Goal: Information Seeking & Learning: Learn about a topic

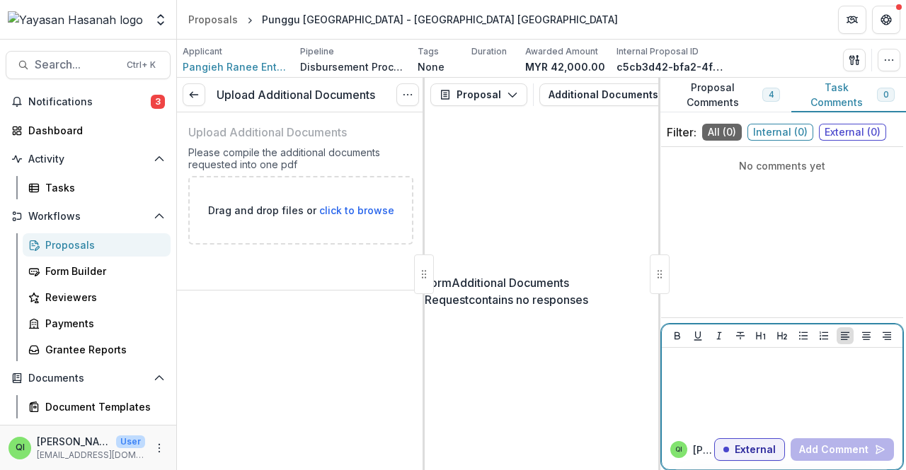
click at [766, 446] on p "External" at bounding box center [754, 450] width 41 height 12
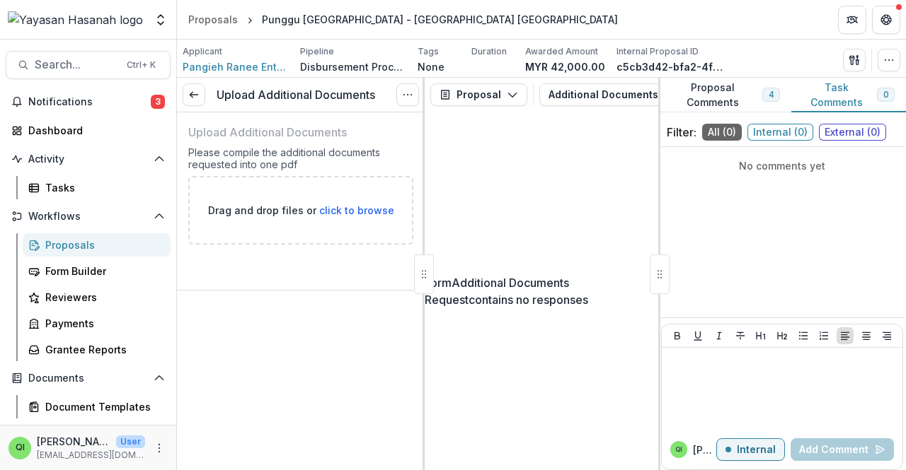
click at [742, 103] on button "Proposal Comments 4" at bounding box center [724, 95] width 133 height 35
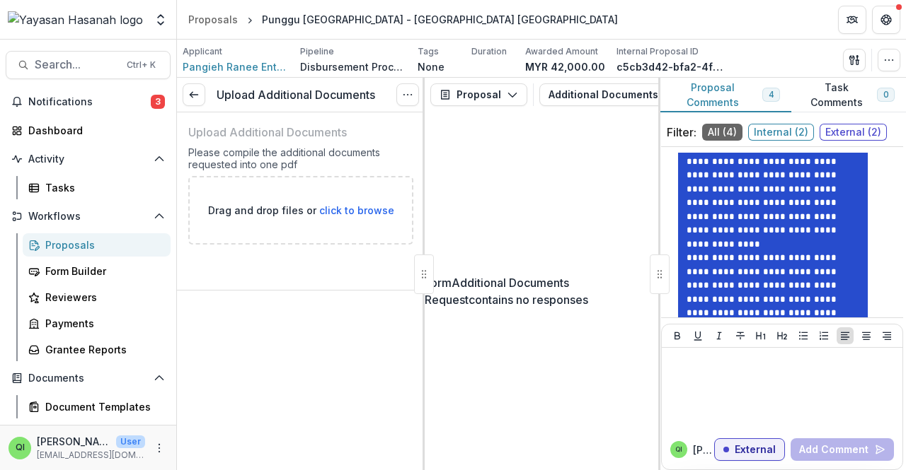
scroll to position [2352, 0]
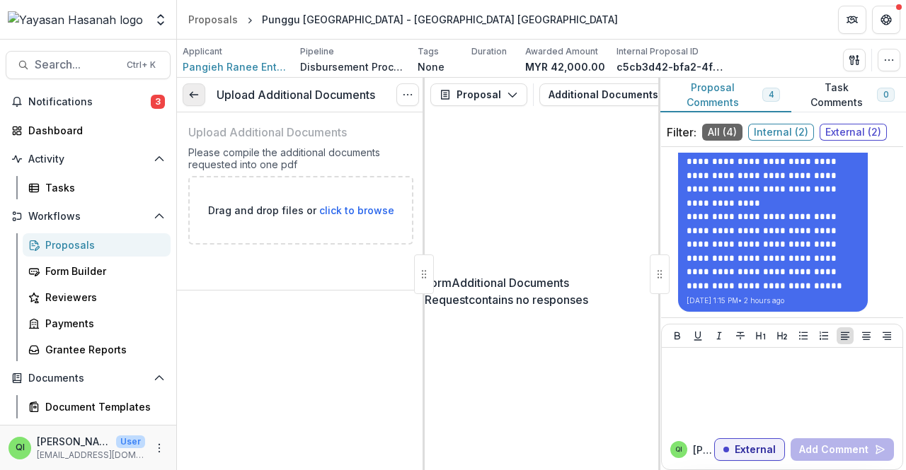
click at [199, 94] on icon at bounding box center [193, 94] width 11 height 11
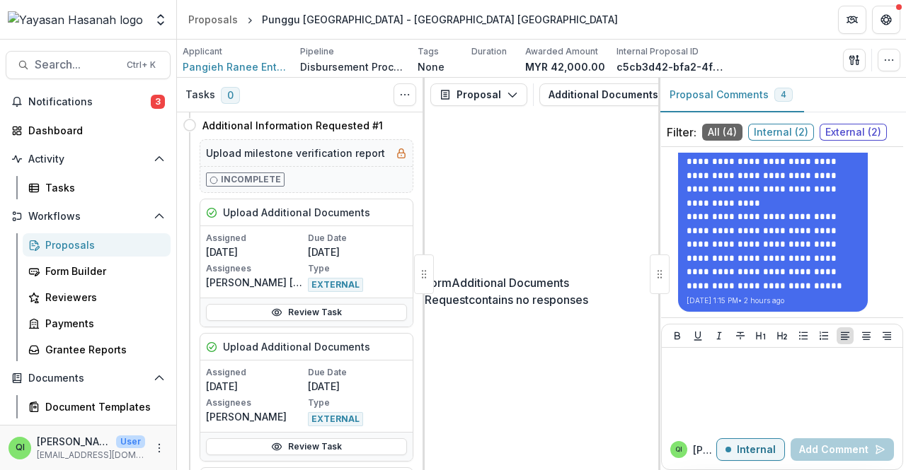
scroll to position [1134, 0]
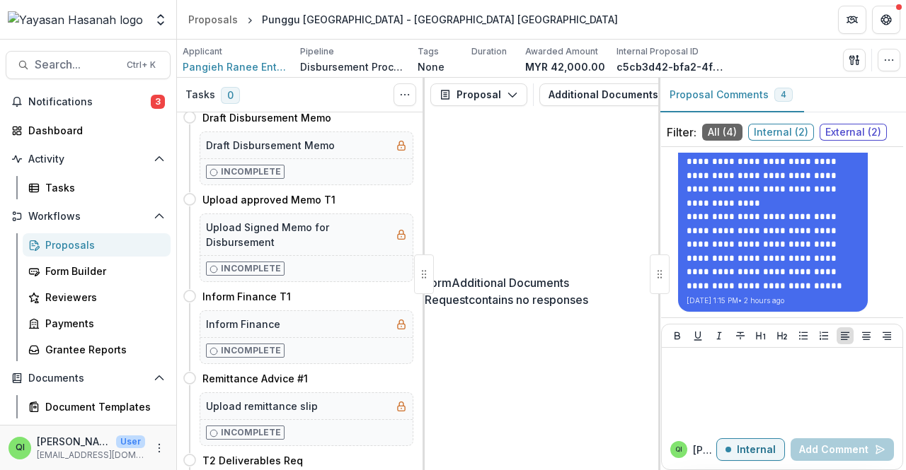
click at [81, 238] on div "Proposals" at bounding box center [102, 245] width 114 height 15
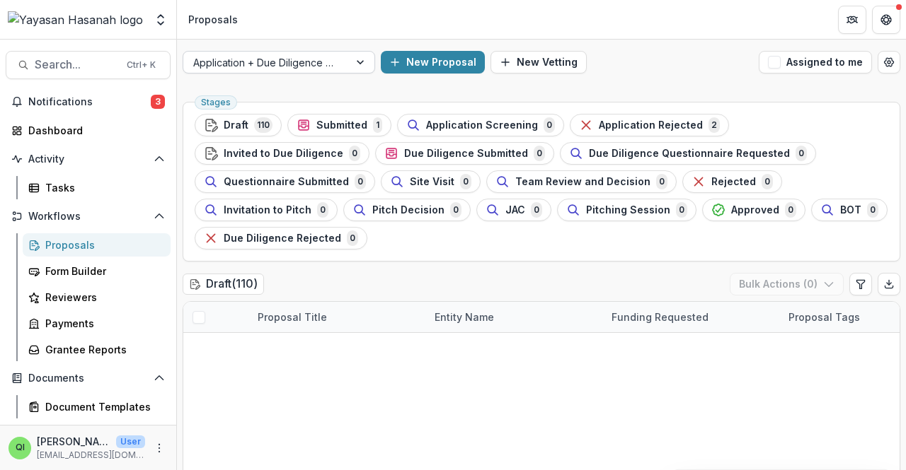
click at [283, 63] on div at bounding box center [266, 63] width 146 height 18
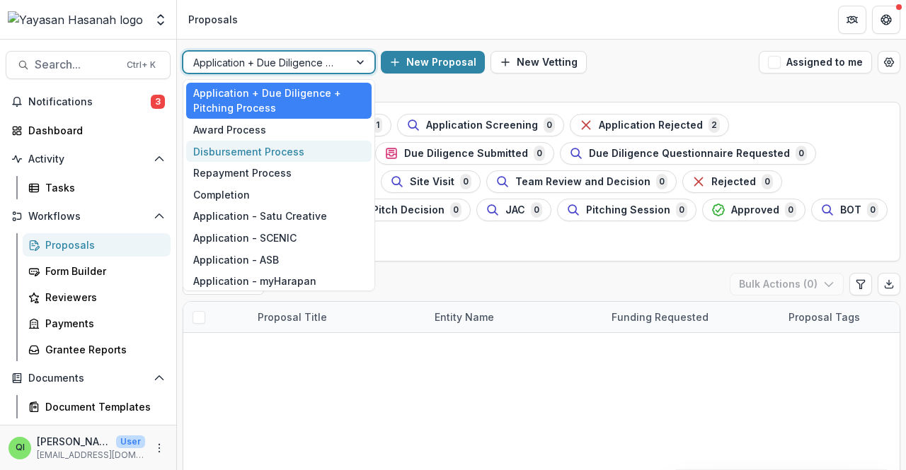
click at [267, 150] on div "Disbursement Process" at bounding box center [278, 152] width 185 height 22
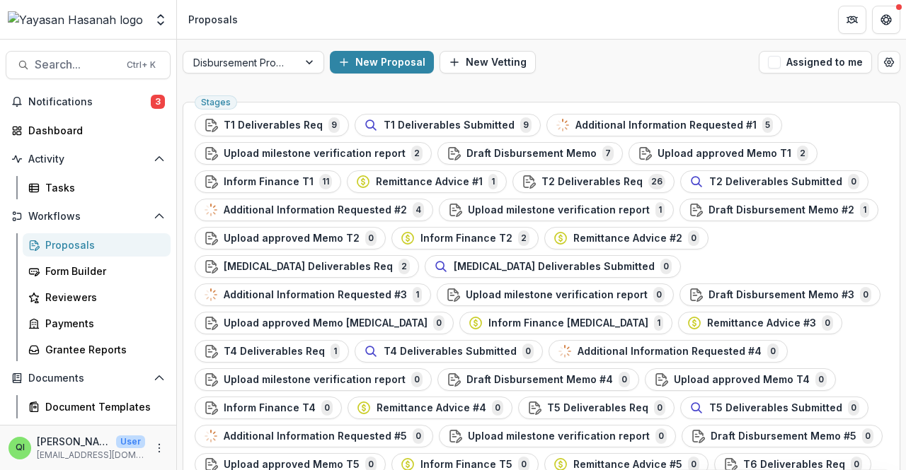
scroll to position [990, 0]
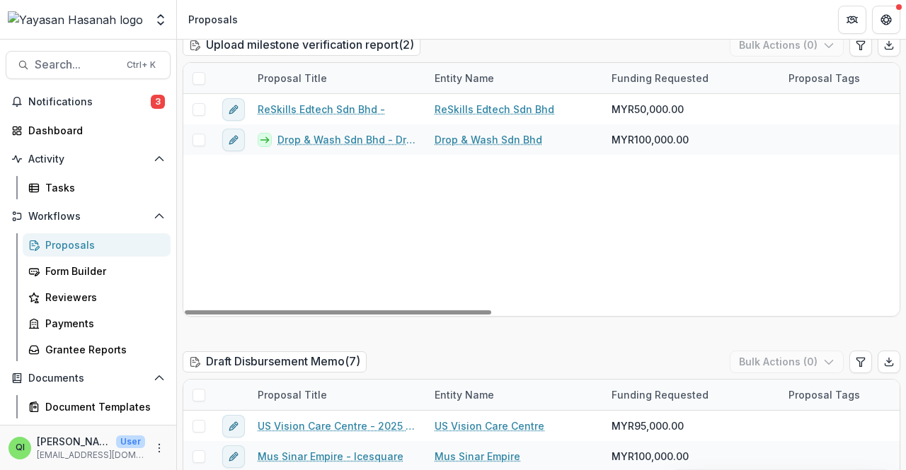
scroll to position [1415, 0]
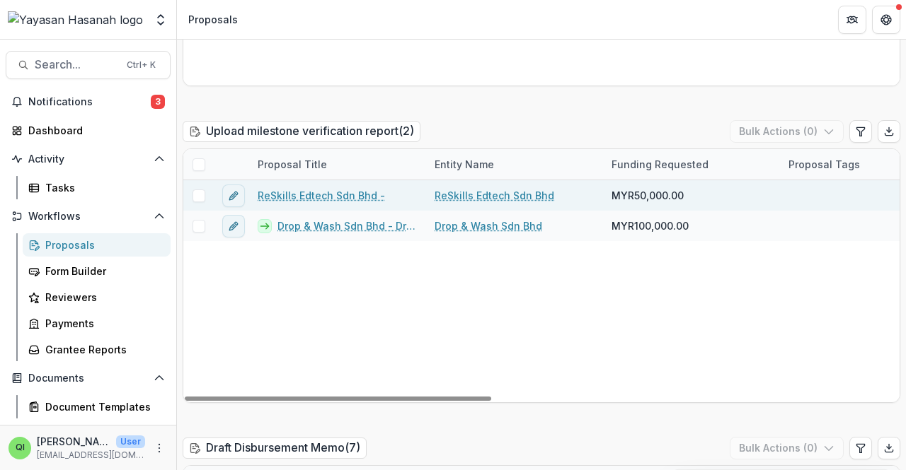
click at [353, 192] on link "ReSkills Edtech Sdn Bhd -" at bounding box center [321, 195] width 127 height 15
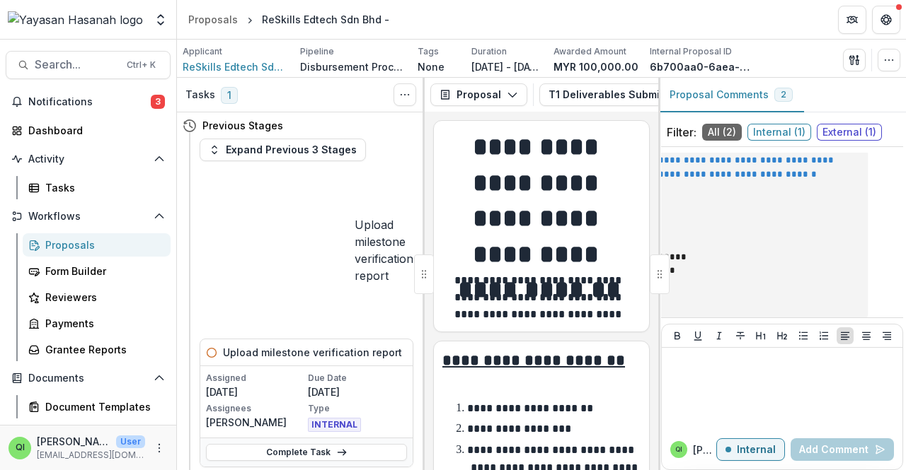
scroll to position [248, 0]
click at [849, 130] on span "External ( 1 )" at bounding box center [848, 132] width 65 height 17
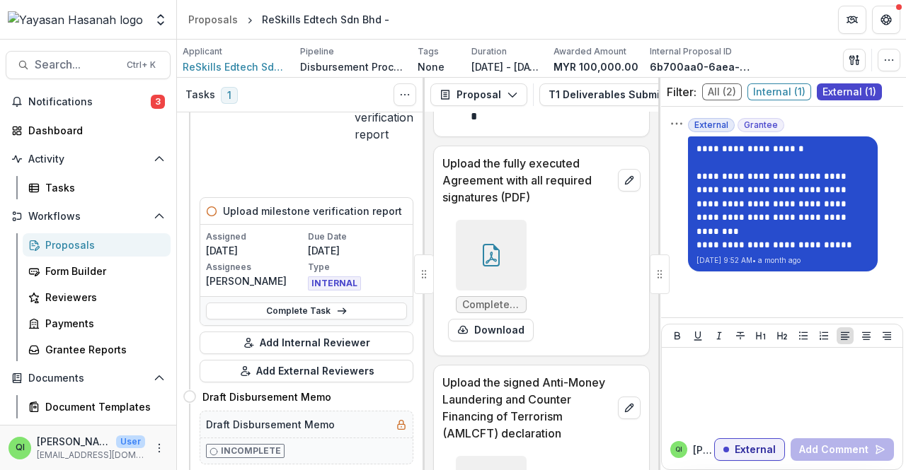
scroll to position [0, 0]
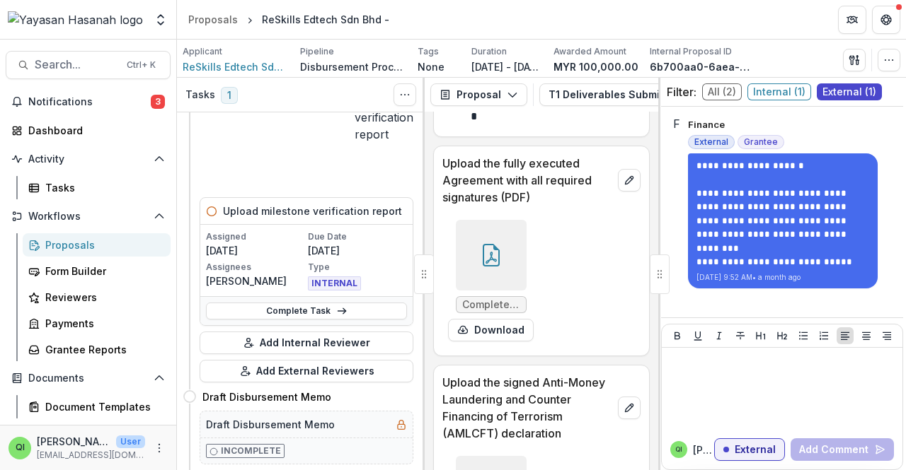
click at [726, 90] on span "All ( 2 )" at bounding box center [722, 91] width 40 height 17
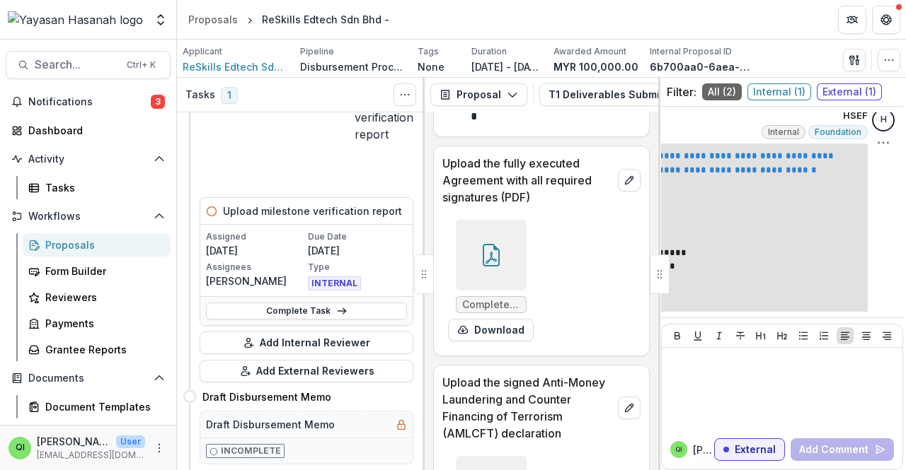
scroll to position [177, 0]
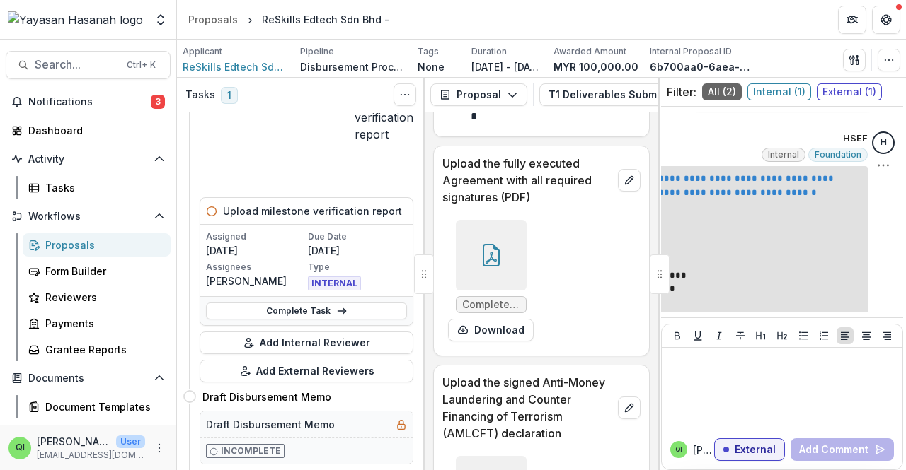
click at [778, 186] on link "**********" at bounding box center [684, 185] width 306 height 23
